Goal: Task Accomplishment & Management: Manage account settings

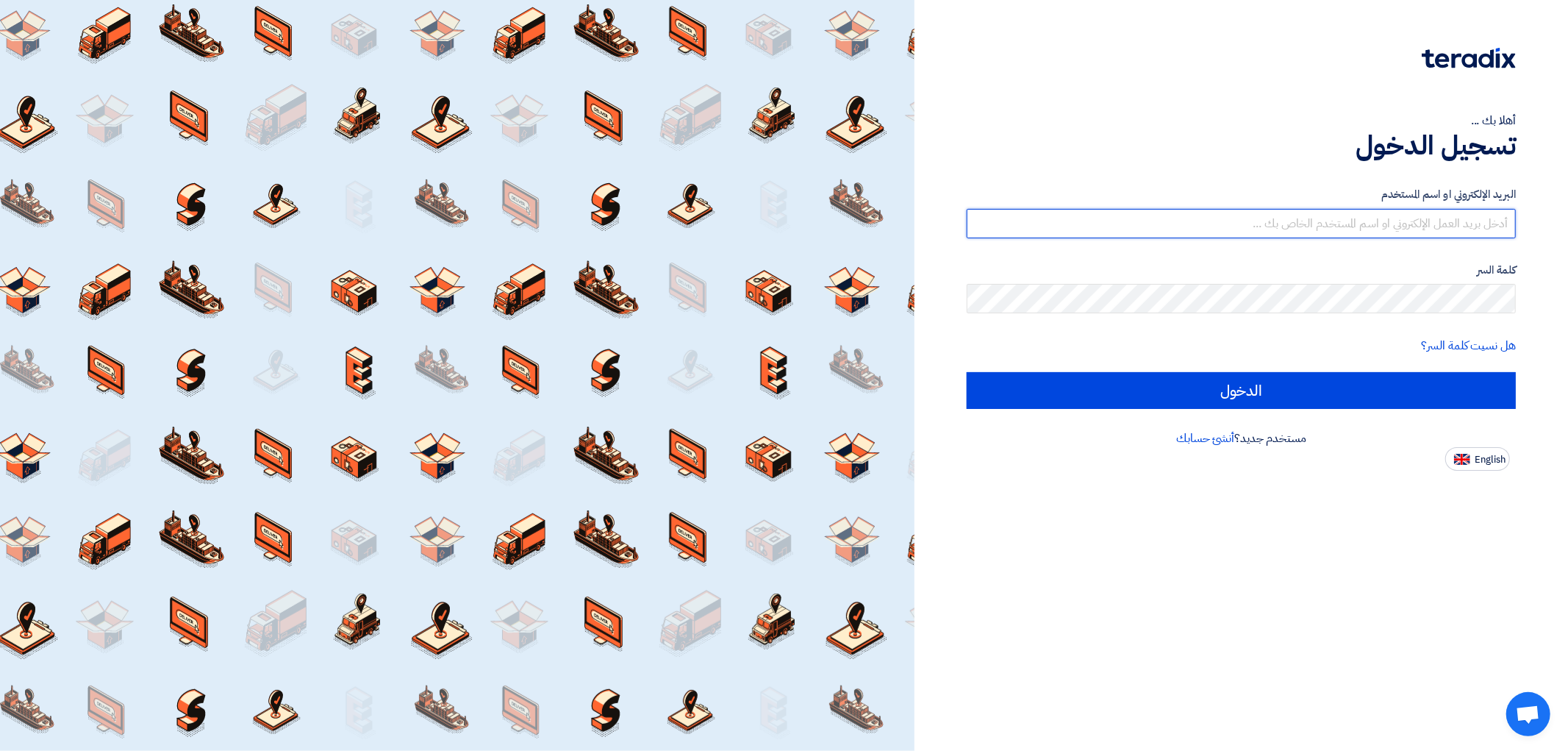
type input "[EMAIL_ADDRESS][DOMAIN_NAME]"
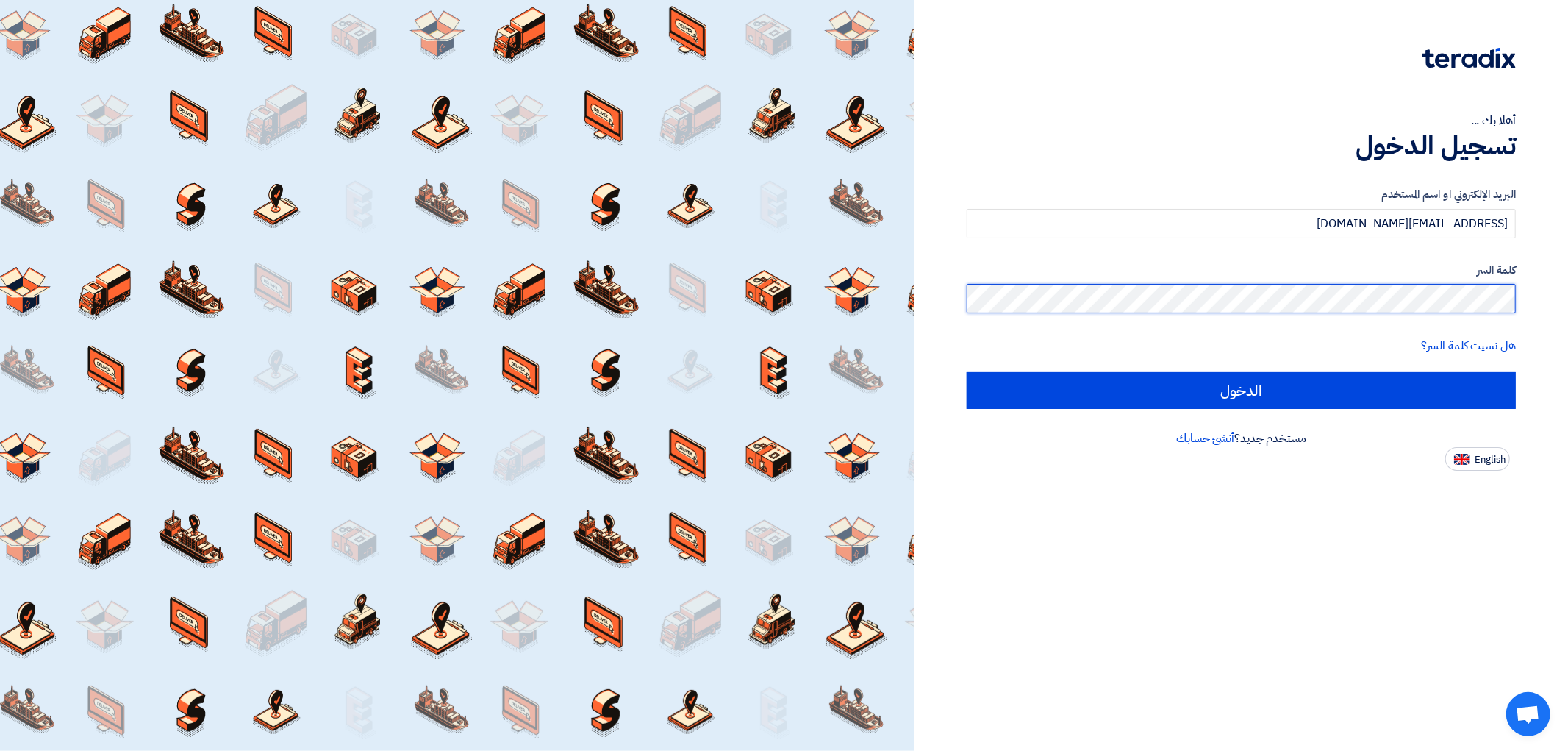
click at [1519, 298] on div "أهلا بك ... تسجيل الدخول البريد الإلكتروني او اسم المستخدم [EMAIL_ADDRESS][DOMA…" at bounding box center [1241, 235] width 631 height 470
click at [1378, 266] on label "كلمة السر" at bounding box center [1241, 270] width 549 height 17
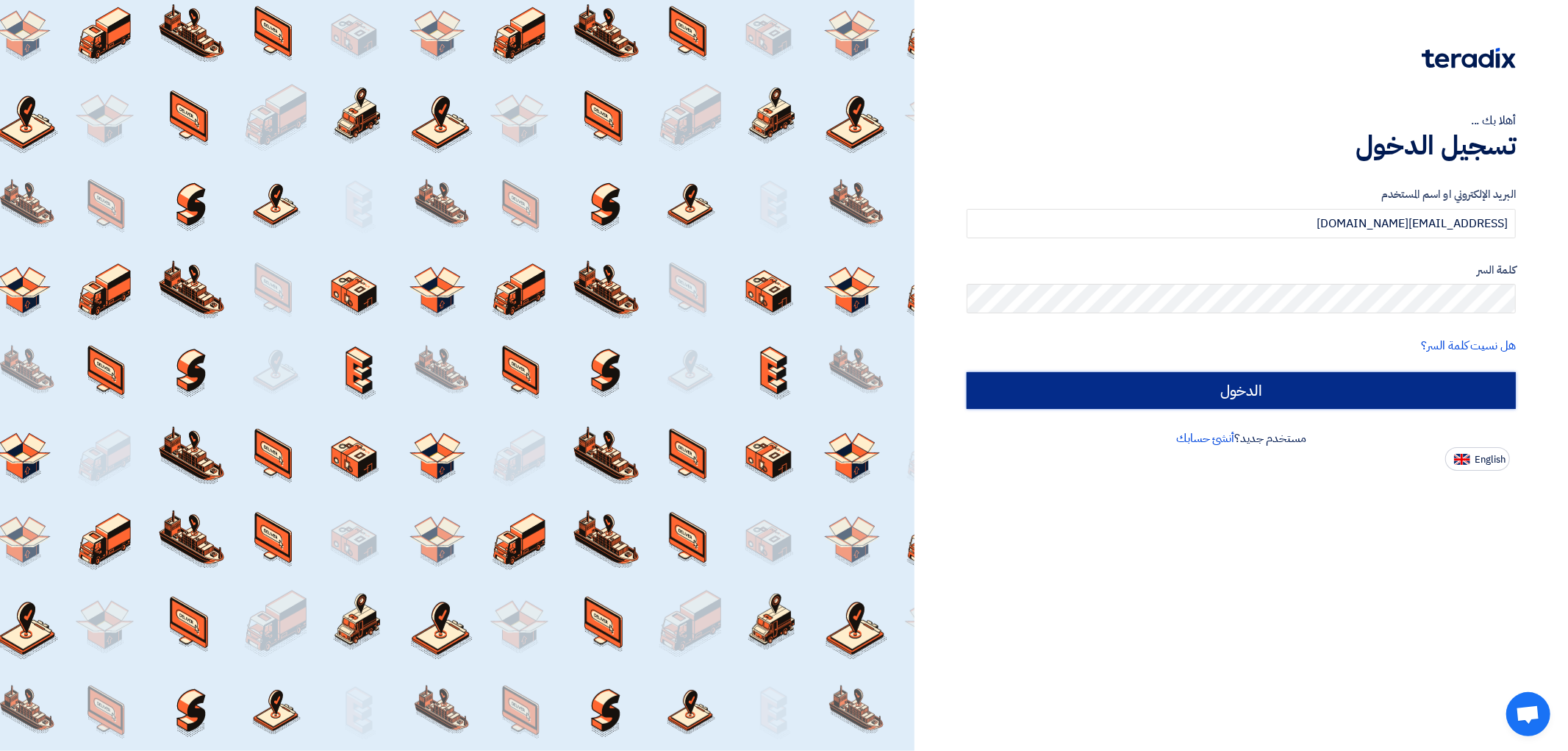
click at [1363, 390] on input "الدخول" at bounding box center [1241, 391] width 549 height 37
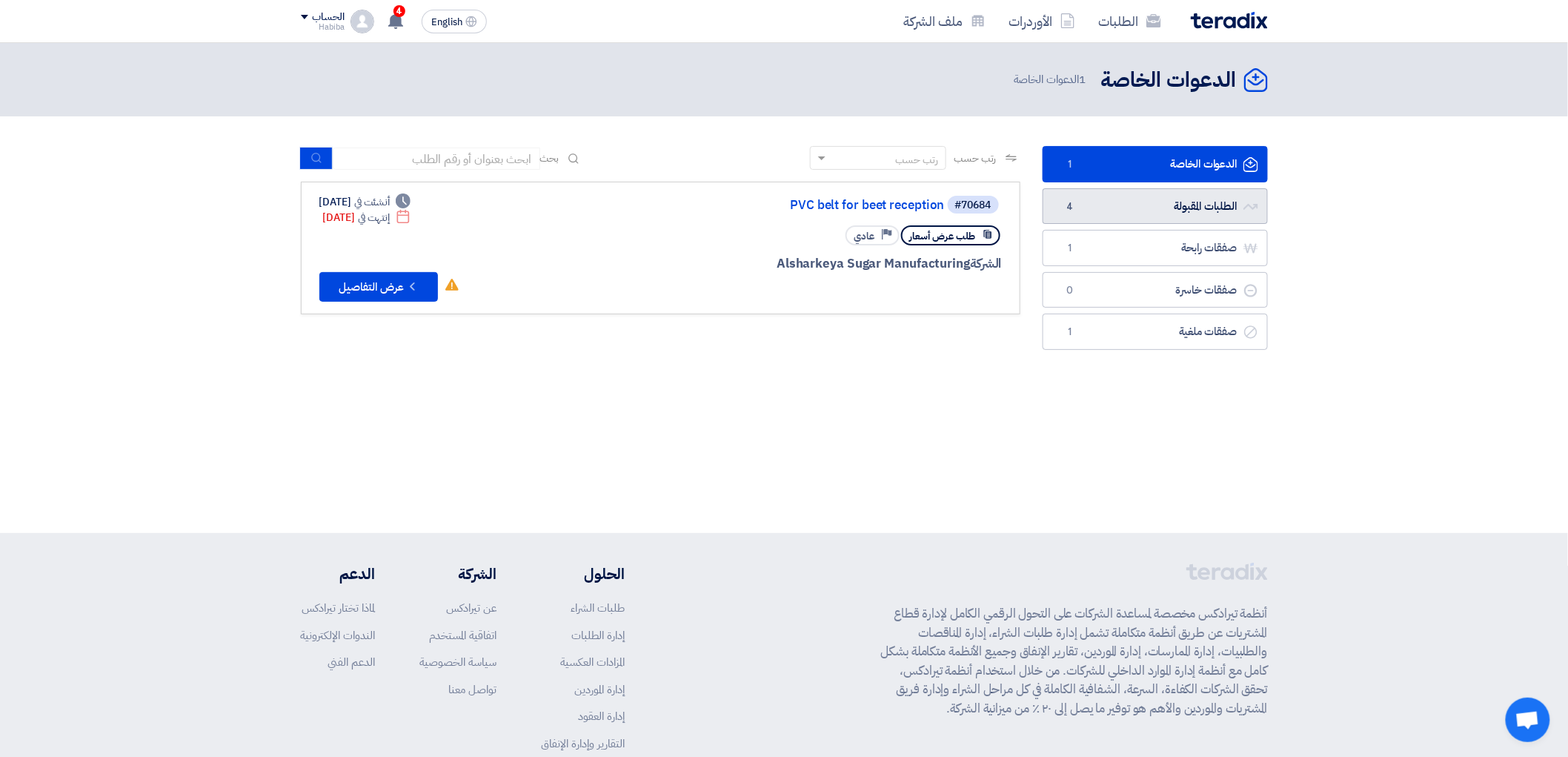
click at [1214, 209] on link "الطلبات المقبولة الطلبات المقبولة 4" at bounding box center [1155, 206] width 225 height 37
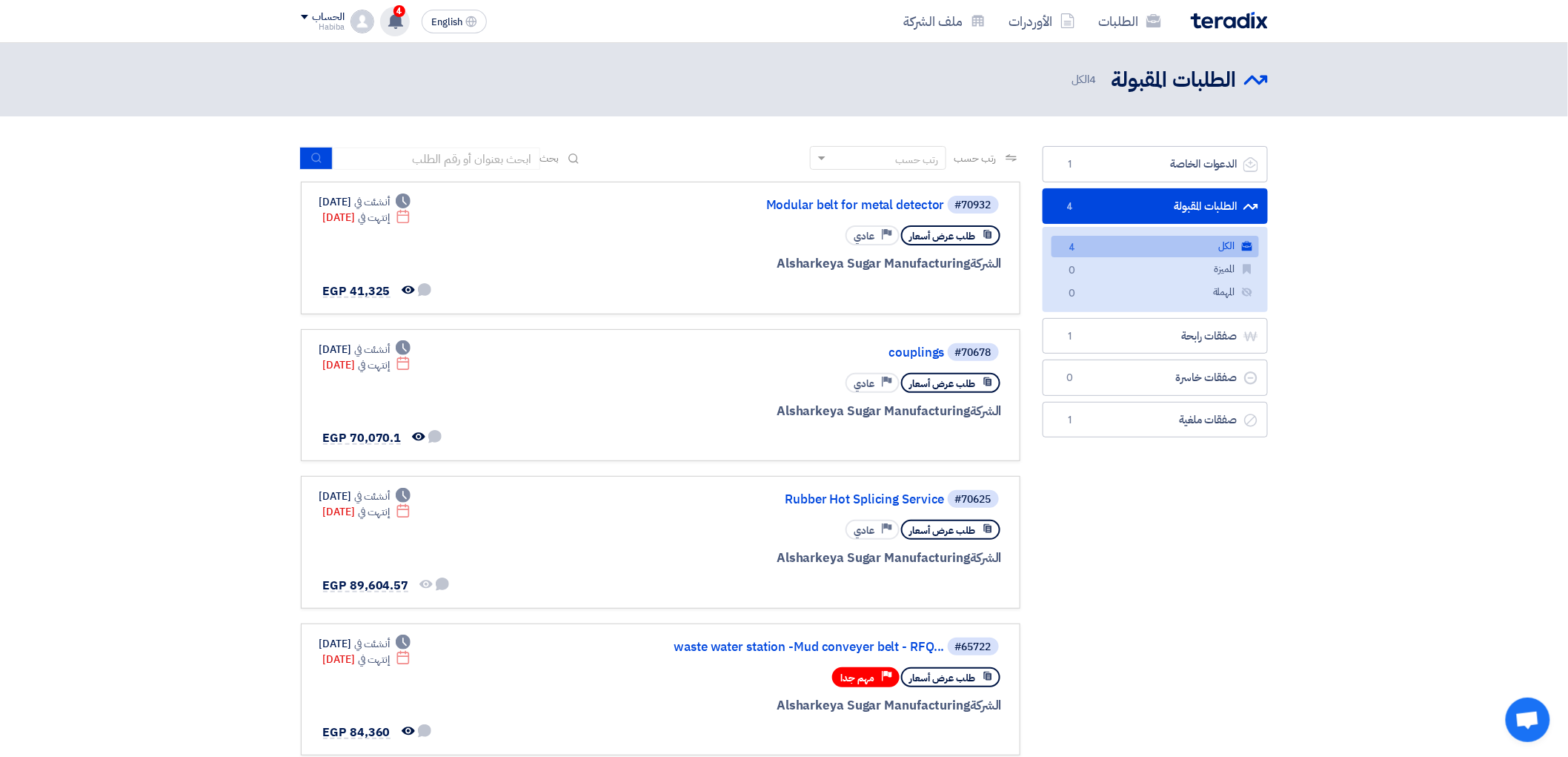
click at [402, 13] on span "4" at bounding box center [399, 11] width 12 height 12
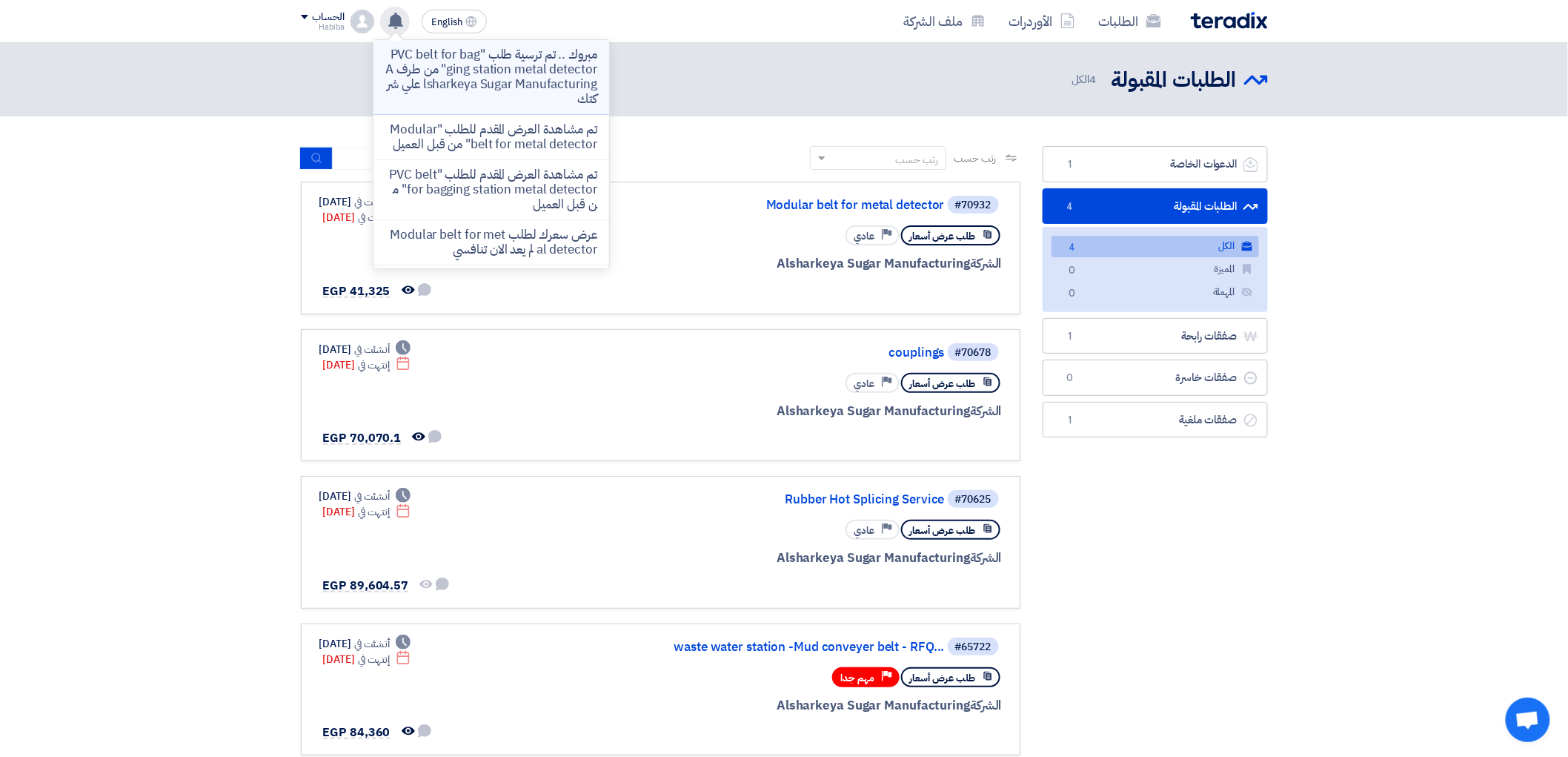
click at [464, 65] on p "مبروك .. تم ترسية طلب "PVC belt for bagging station metal detector" من طرف Alsh…" at bounding box center [491, 76] width 212 height 59
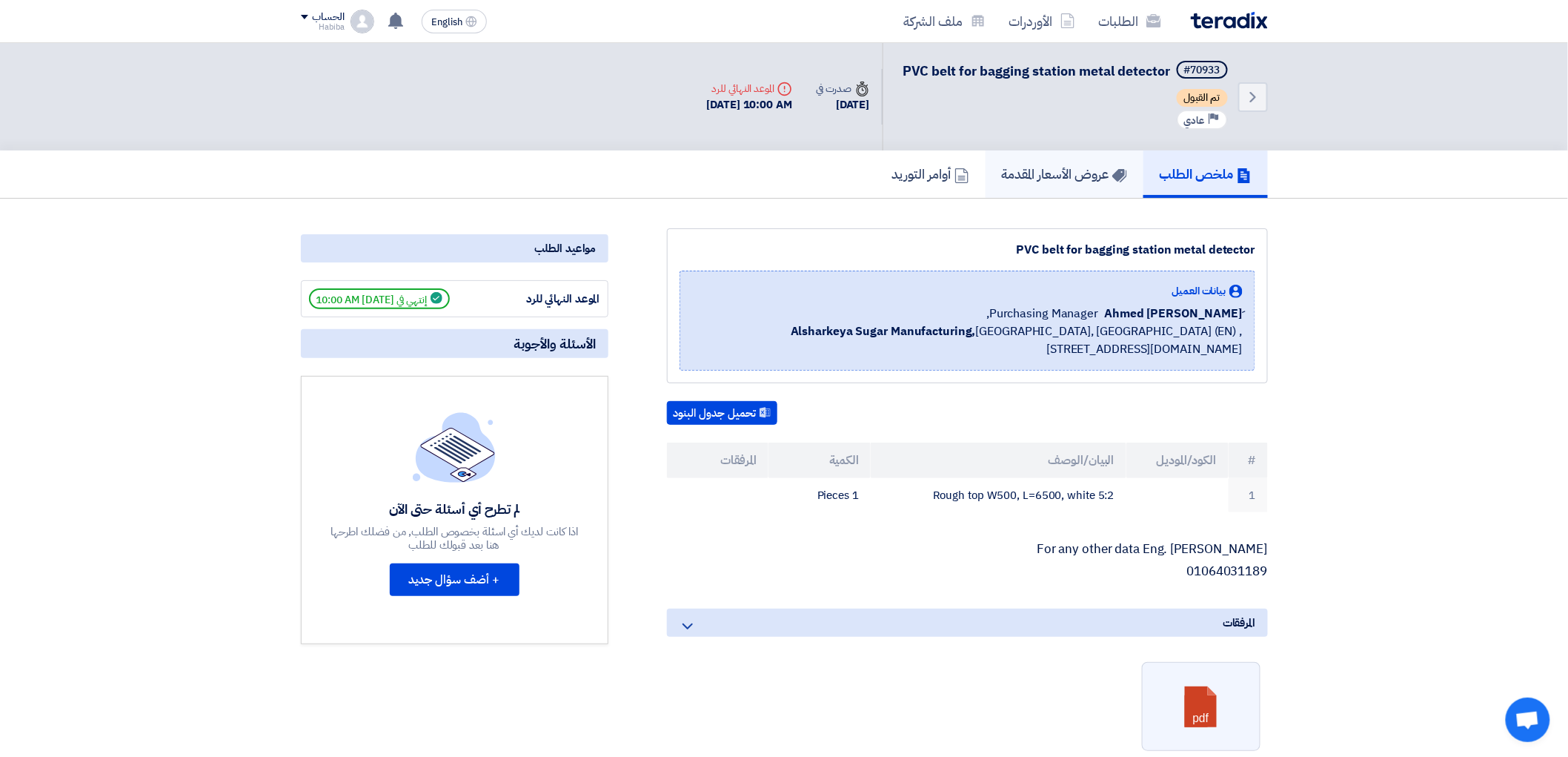
click at [1072, 183] on h5 "عروض الأسعار المقدمة" at bounding box center [1065, 174] width 126 height 17
